Goal: Find specific page/section: Find specific page/section

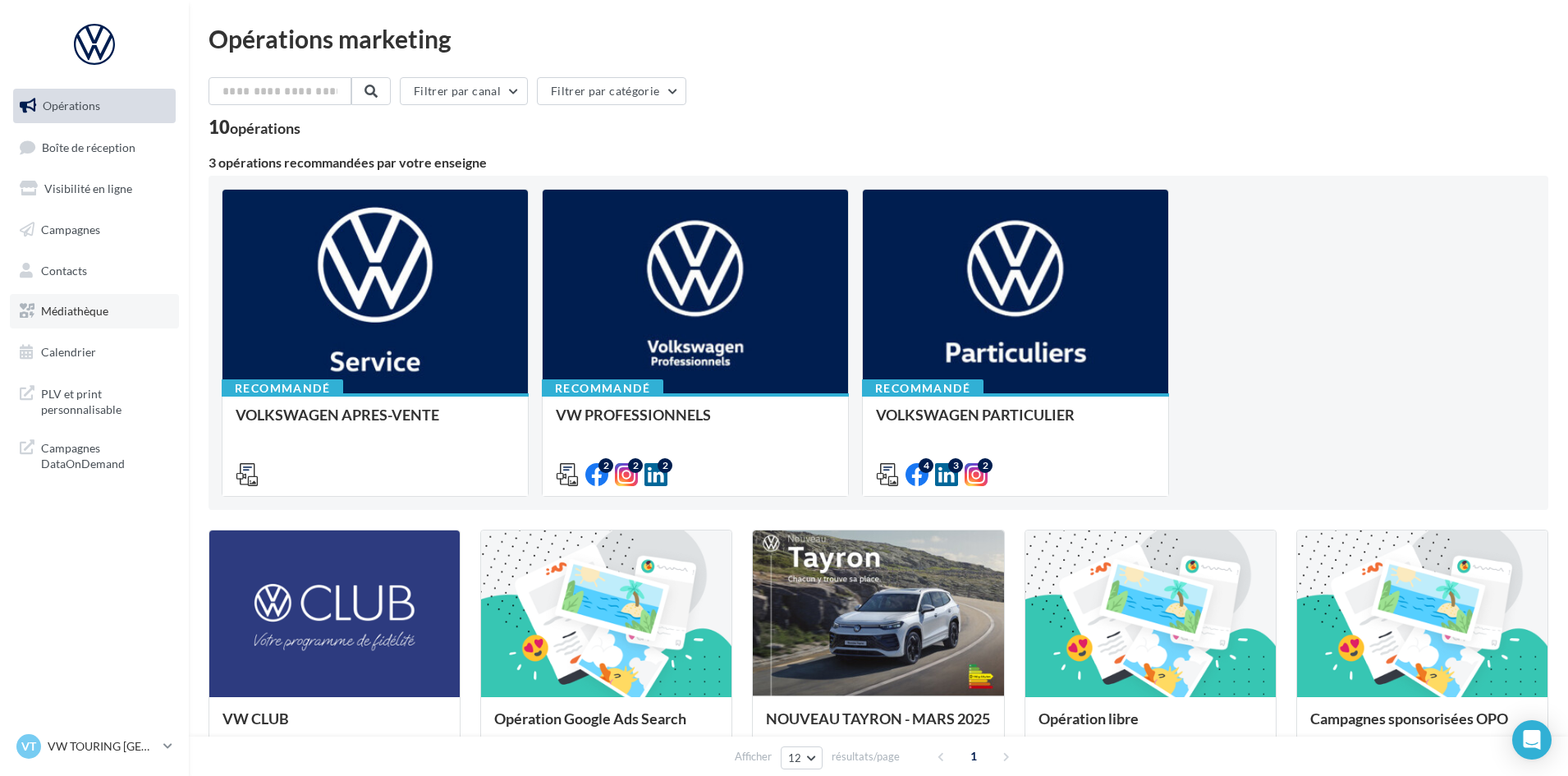
click at [102, 311] on span "Médiathèque" at bounding box center [75, 311] width 67 height 14
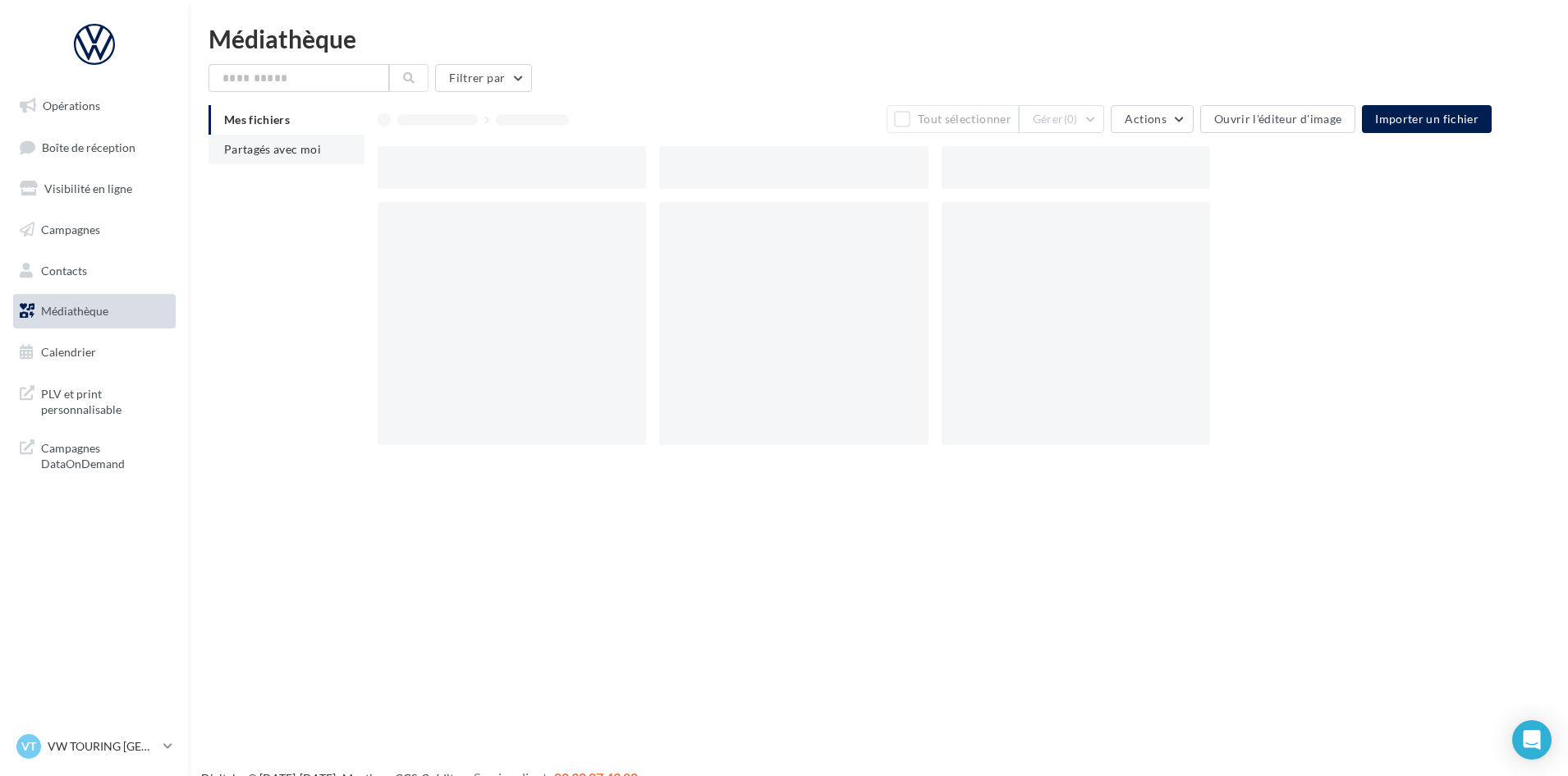
click at [304, 158] on li "Partagés avec moi" at bounding box center [286, 149] width 156 height 30
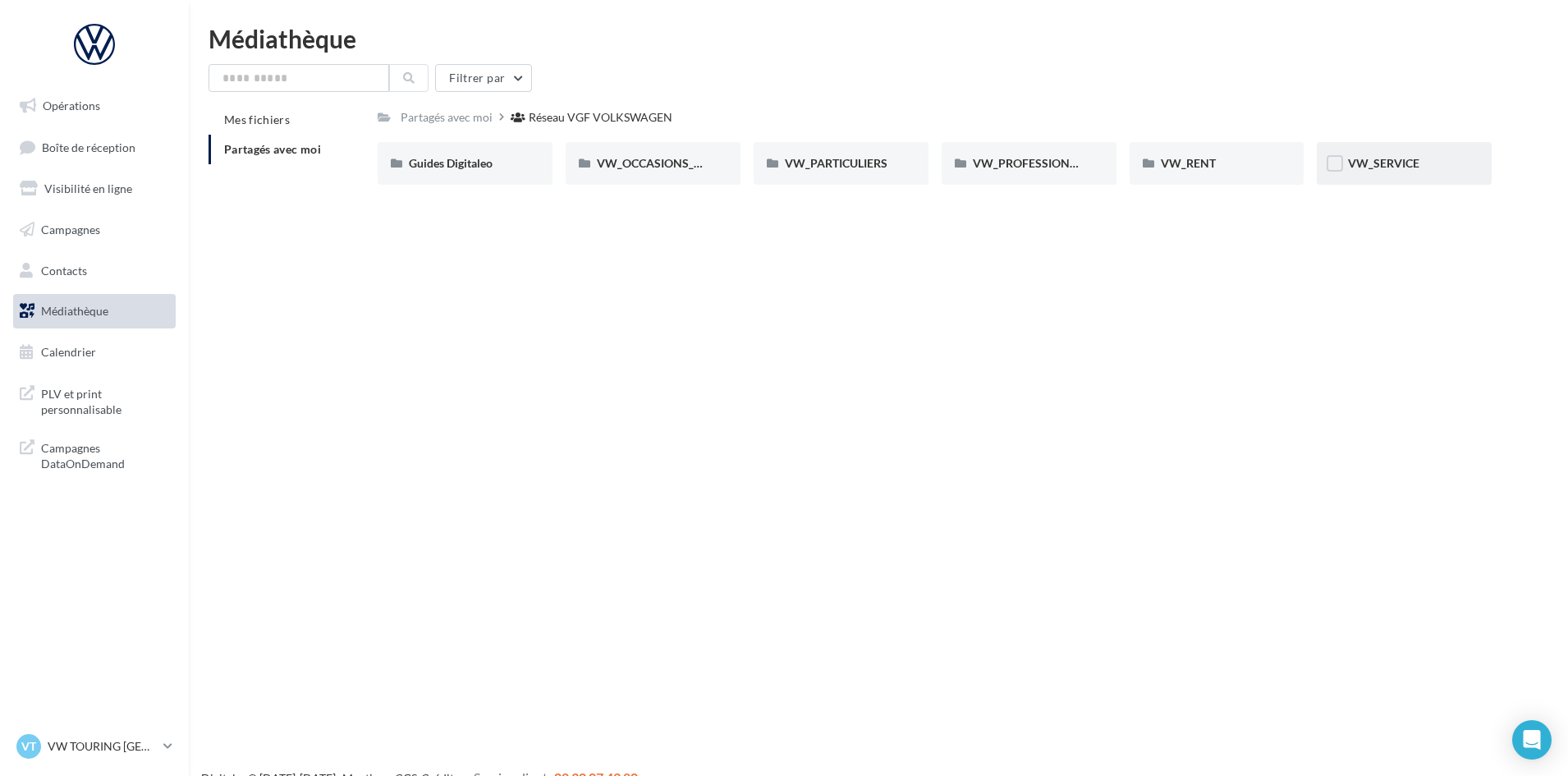
click at [1453, 164] on div "VW_SERVICE" at bounding box center [1405, 163] width 112 height 17
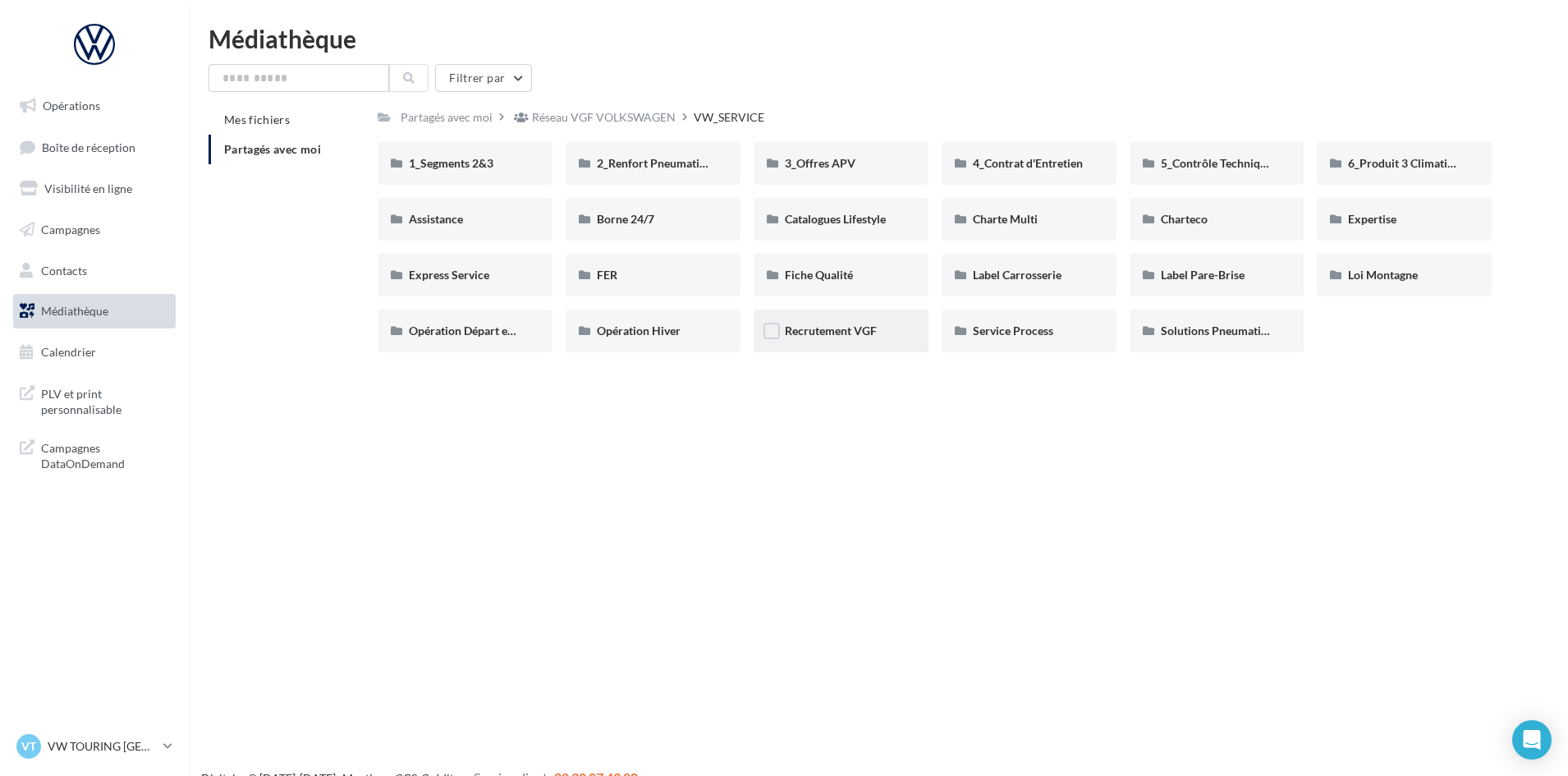
click at [863, 339] on div "Recrutement VGF" at bounding box center [841, 330] width 112 height 17
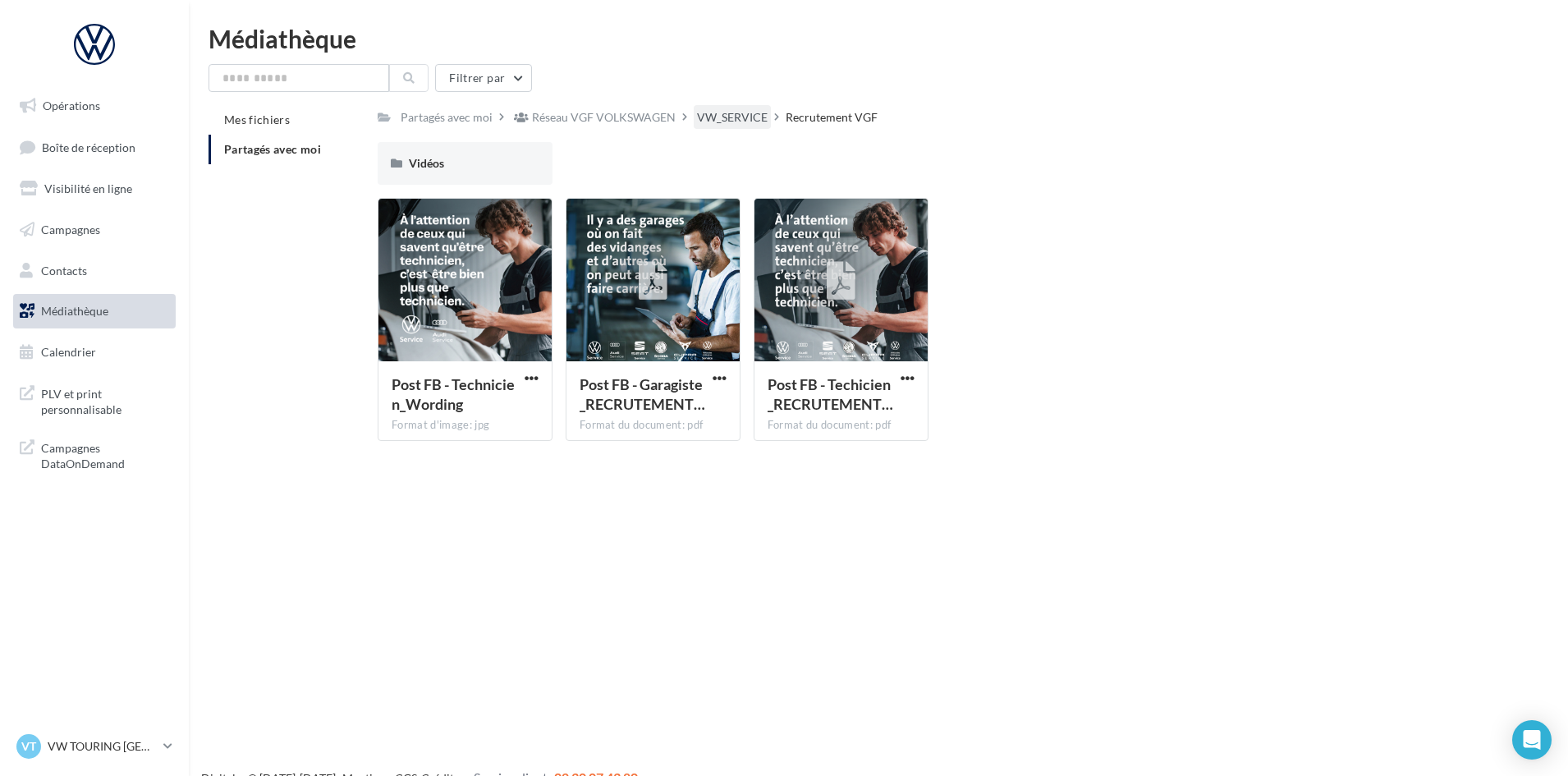
click at [742, 110] on div "VW_SERVICE" at bounding box center [733, 117] width 71 height 17
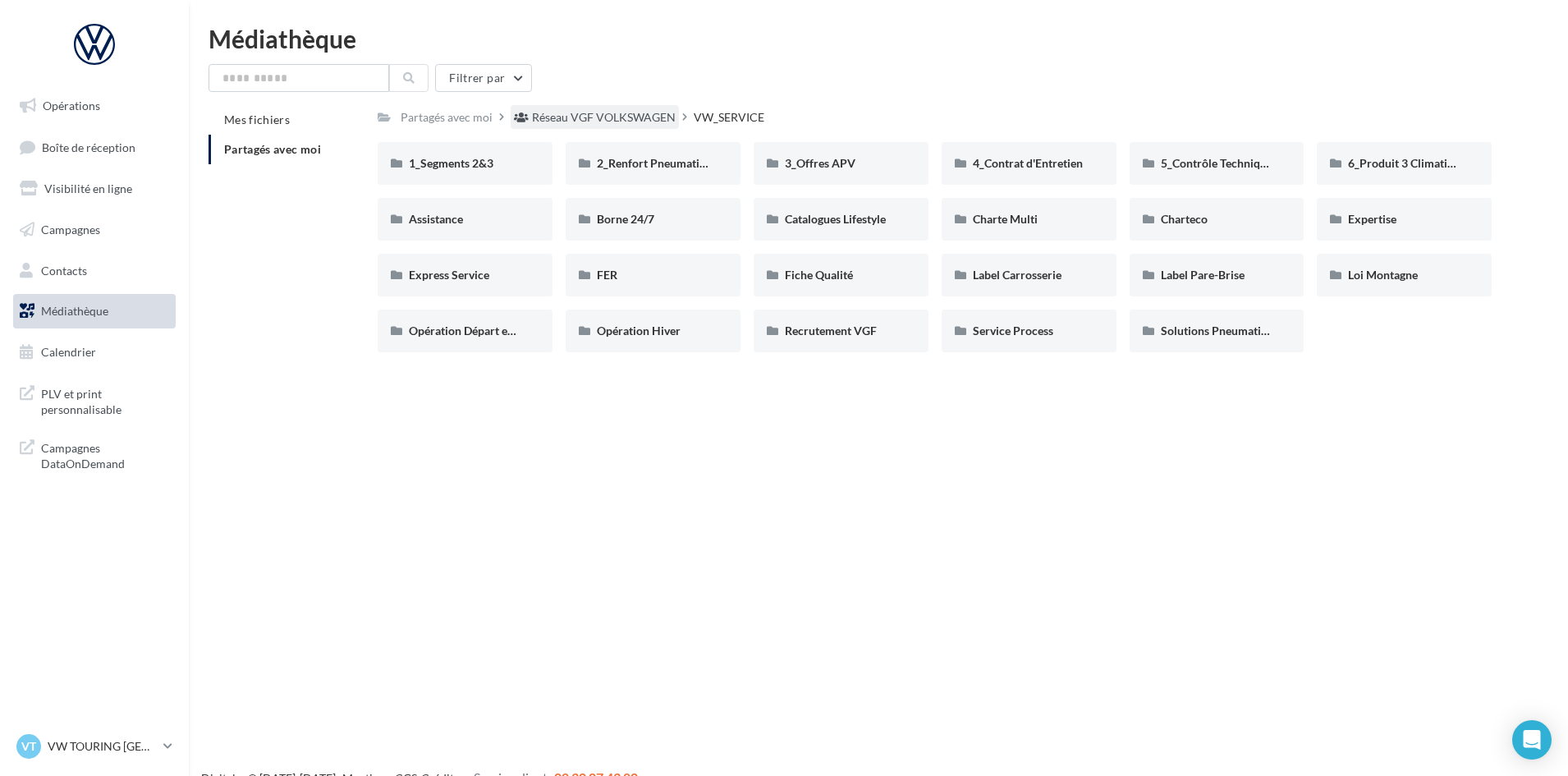
click at [641, 117] on div "Réseau VGF VOLKSWAGEN" at bounding box center [604, 117] width 144 height 17
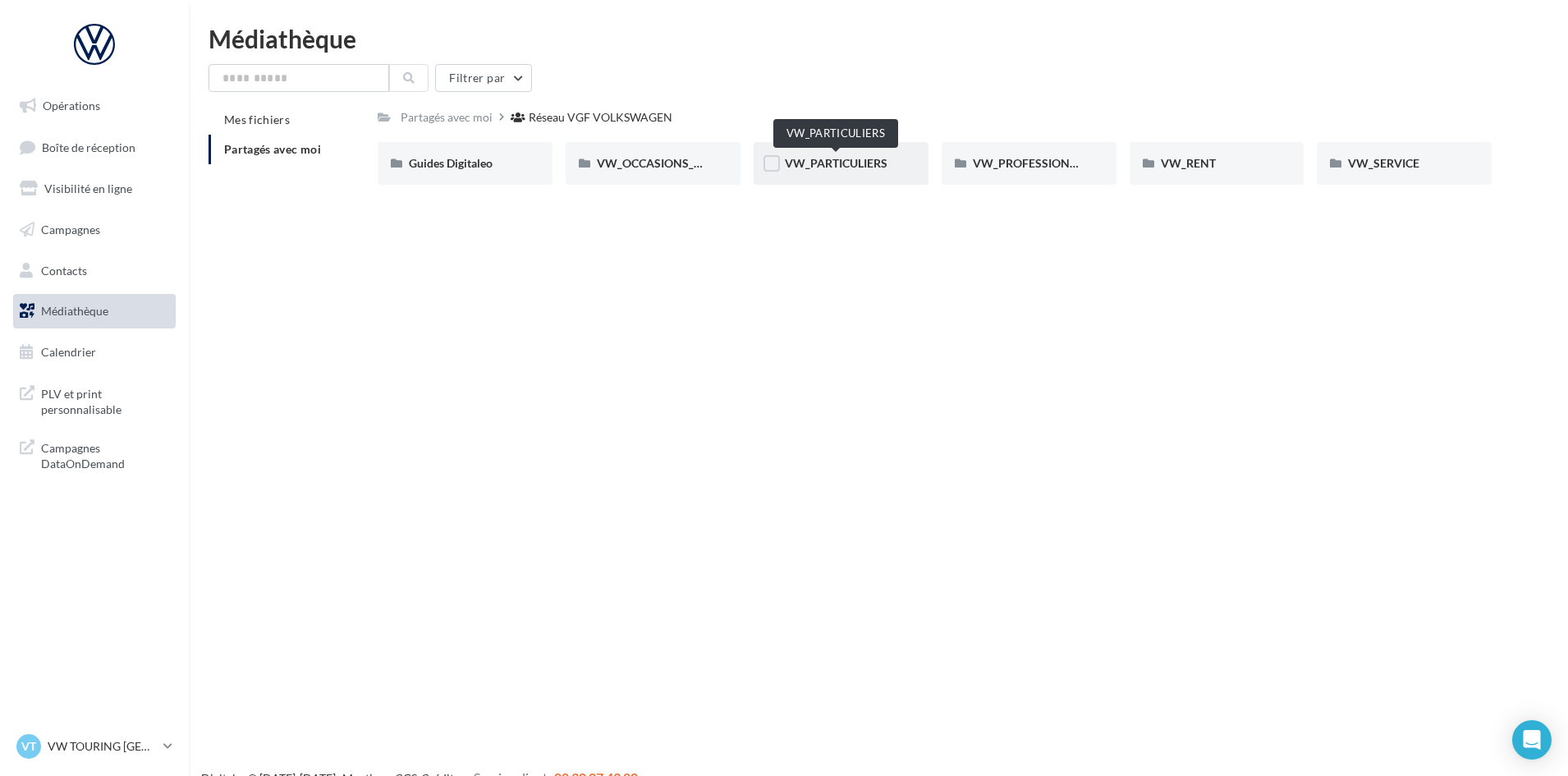
click at [833, 164] on span "VW_PARTICULIERS" at bounding box center [836, 163] width 102 height 14
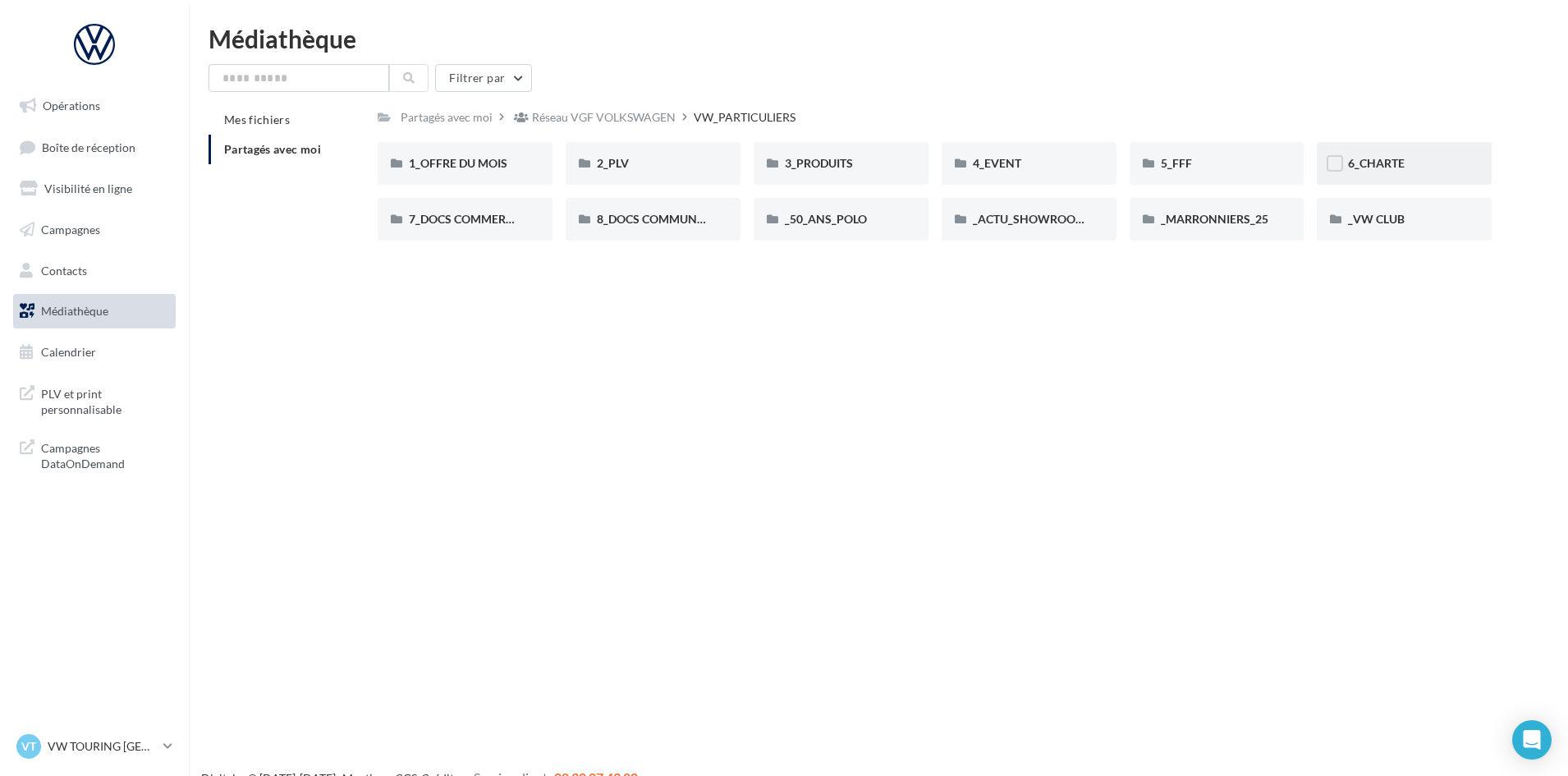
click at [1430, 161] on div "6_CHARTE" at bounding box center [1405, 163] width 112 height 17
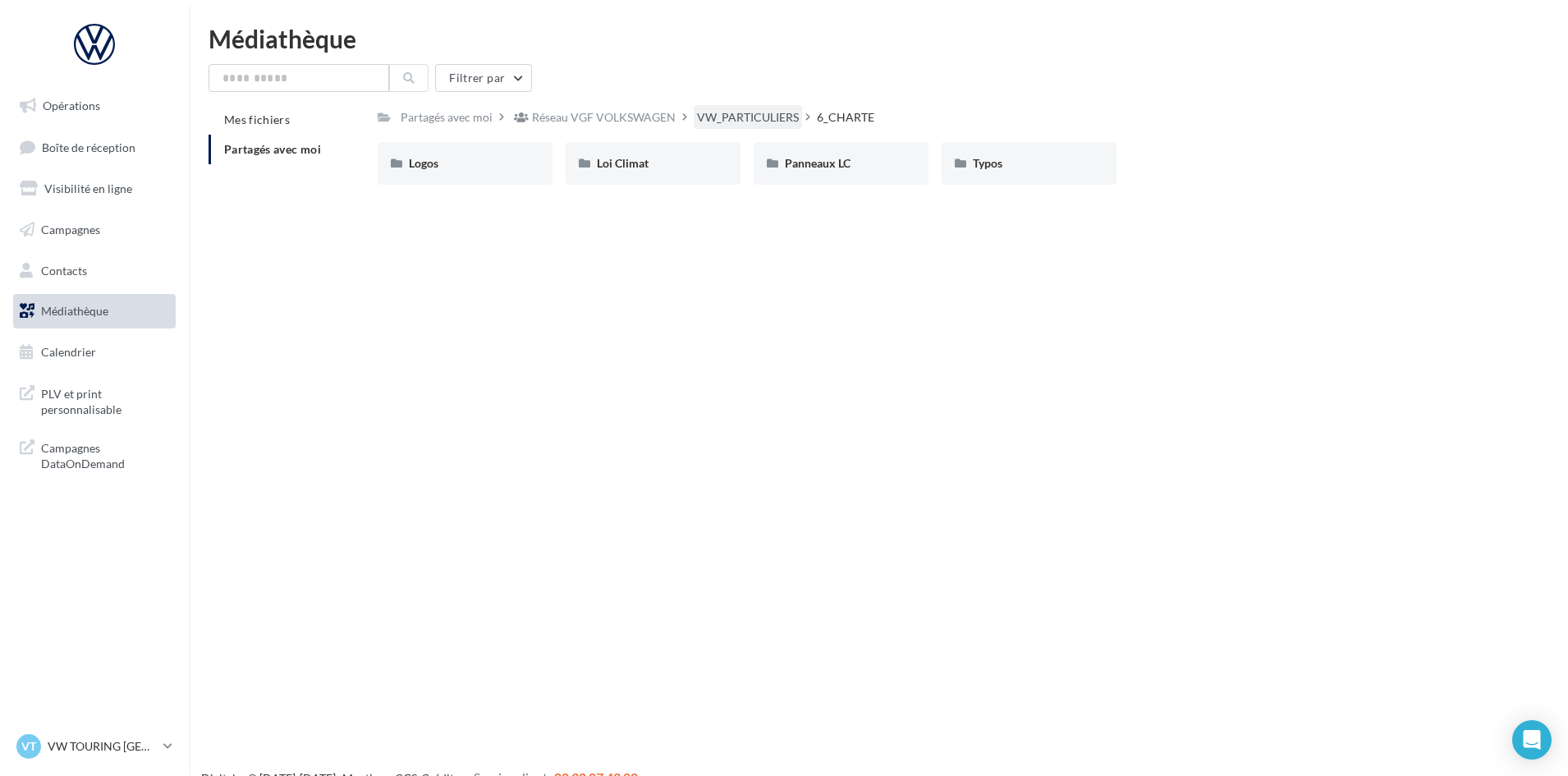
click at [743, 112] on div "VW_PARTICULIERS" at bounding box center [749, 117] width 102 height 17
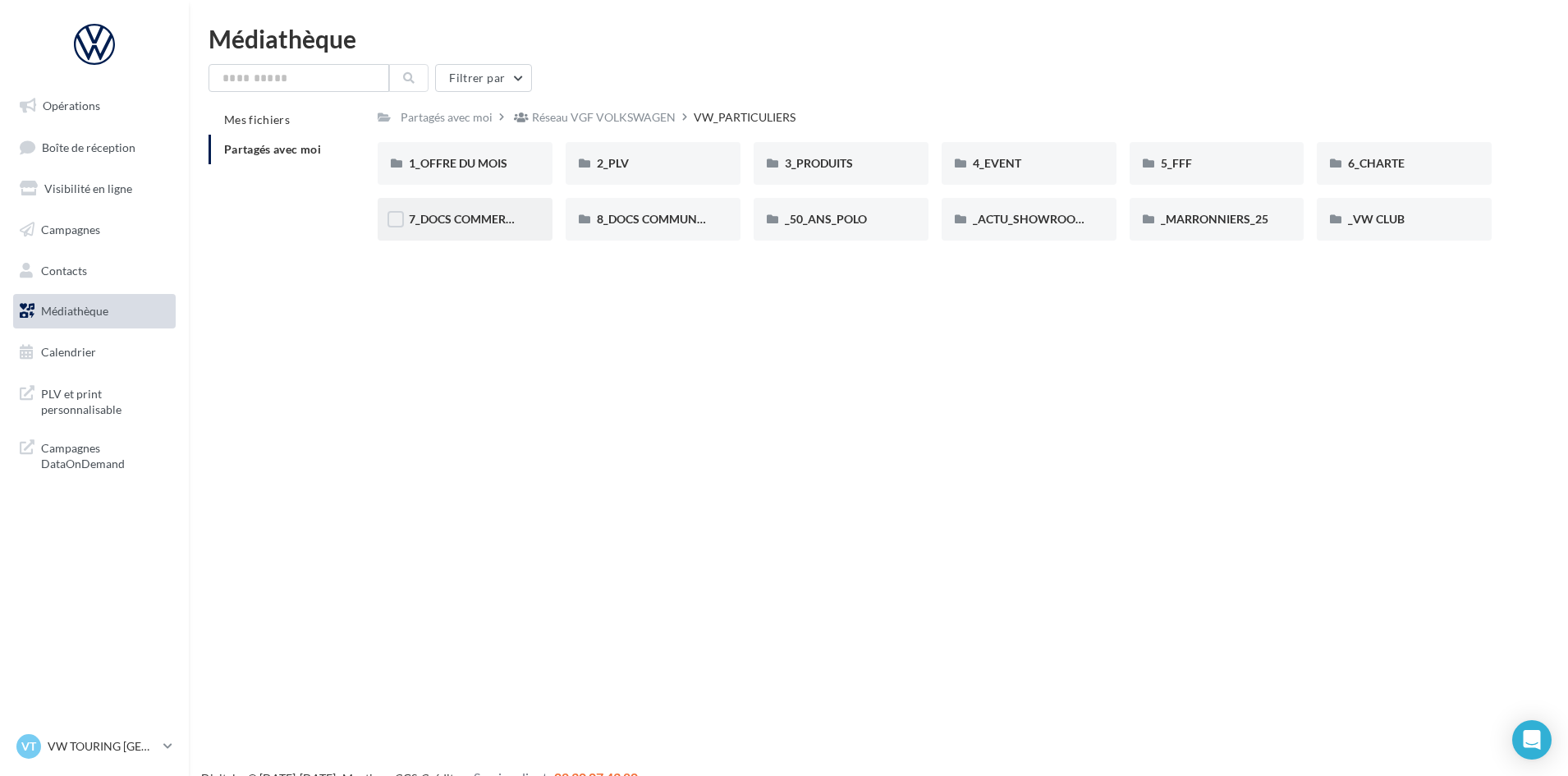
click at [535, 216] on div "7_DOCS COMMERCIAUX" at bounding box center [465, 218] width 175 height 42
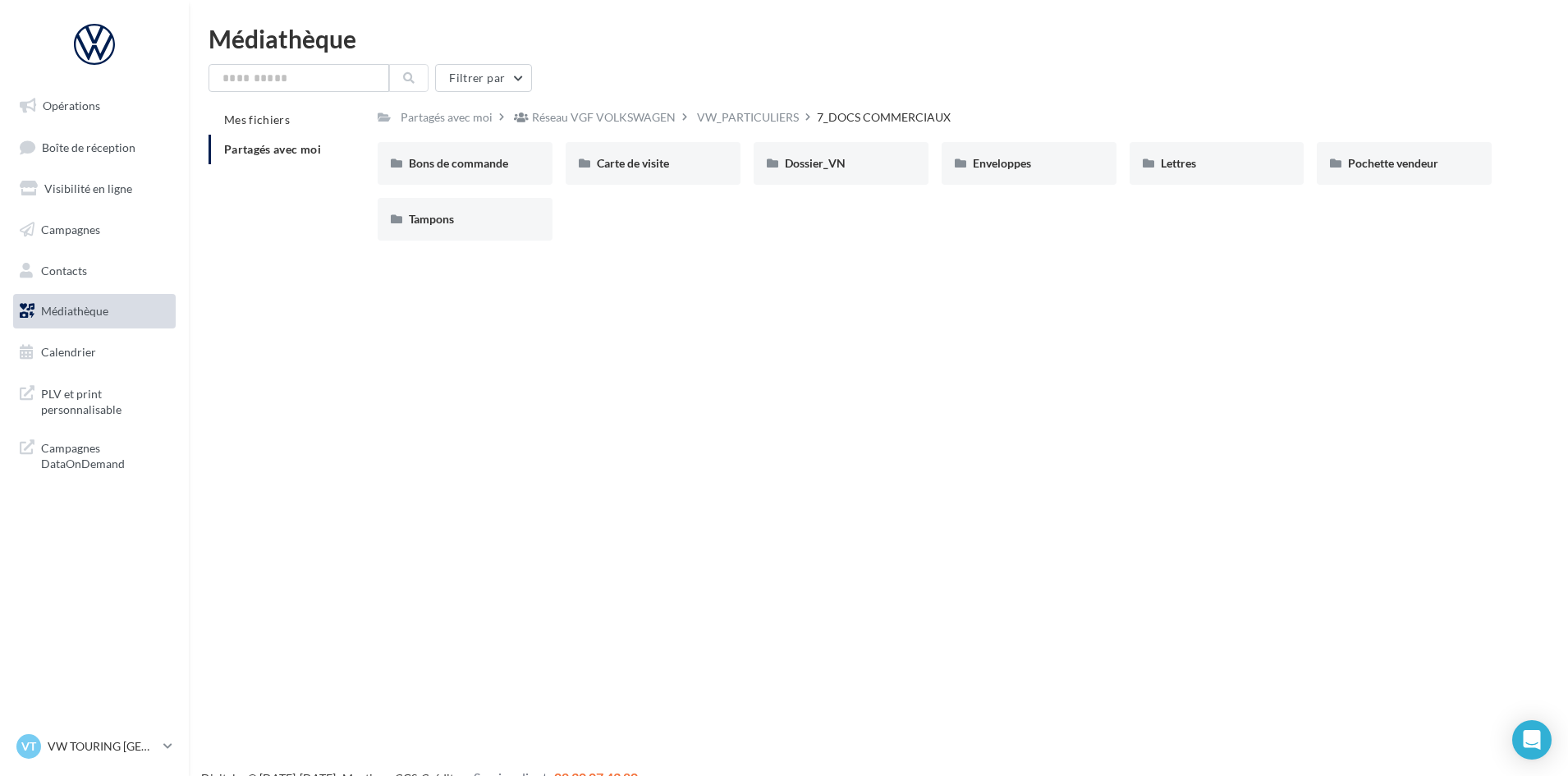
click at [758, 100] on div "Filtrer par Mes fichiers Partagés avec moi Partagés avec moi Réseau VGF VOLKSWA…" at bounding box center [878, 158] width 1340 height 190
click at [755, 110] on div "VW_PARTICULIERS" at bounding box center [749, 117] width 102 height 17
